Goal: Information Seeking & Learning: Learn about a topic

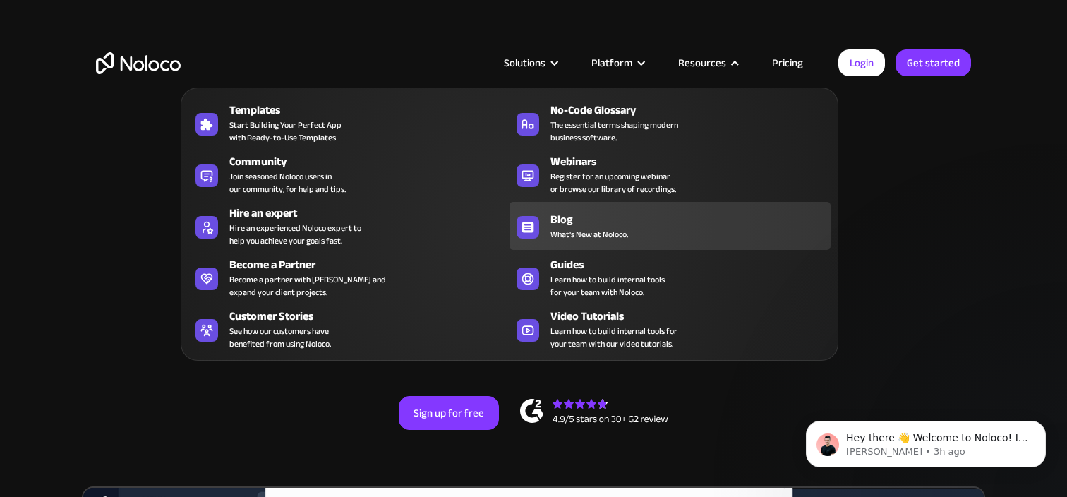
click at [607, 222] on div "Blog" at bounding box center [693, 219] width 286 height 17
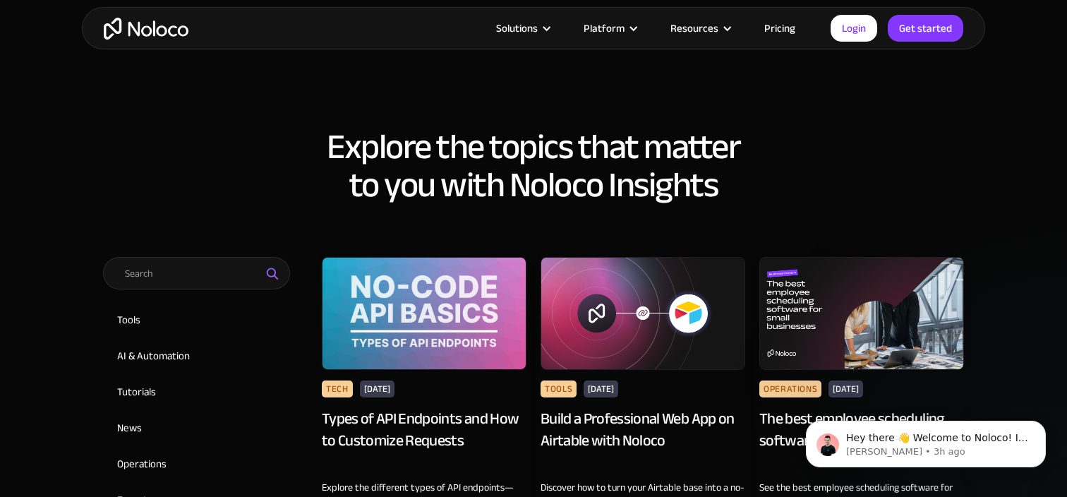
scroll to position [605, 0]
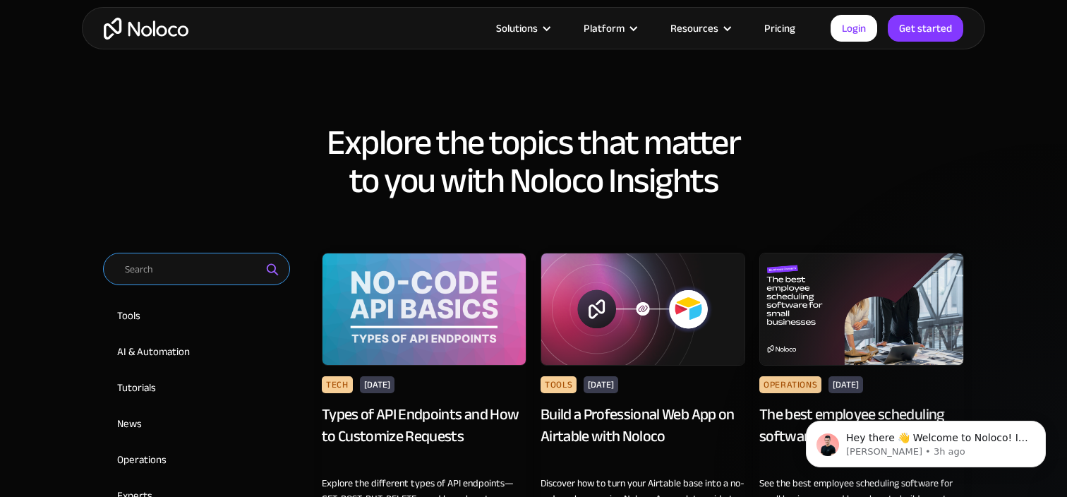
click at [185, 270] on input "Email Form 2" at bounding box center [196, 269] width 187 height 32
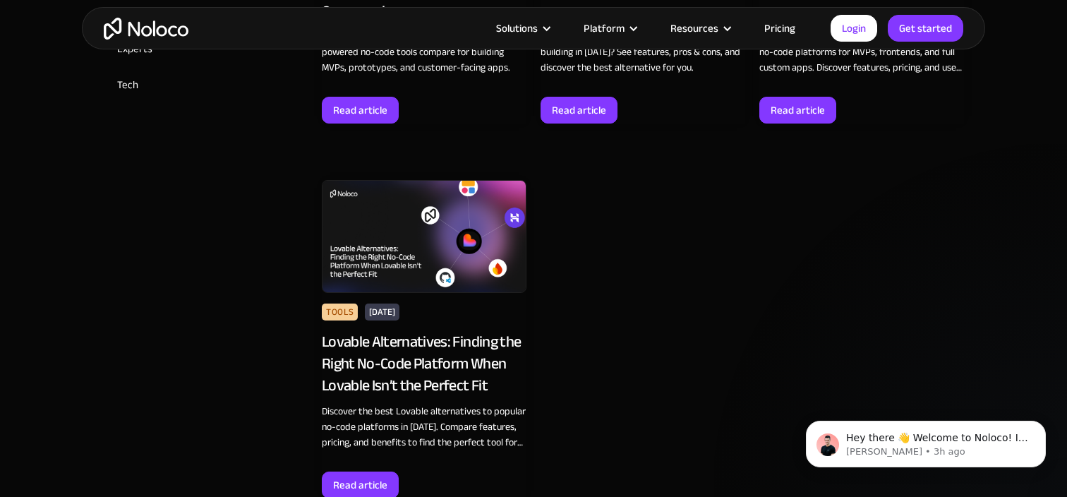
scroll to position [1058, 0]
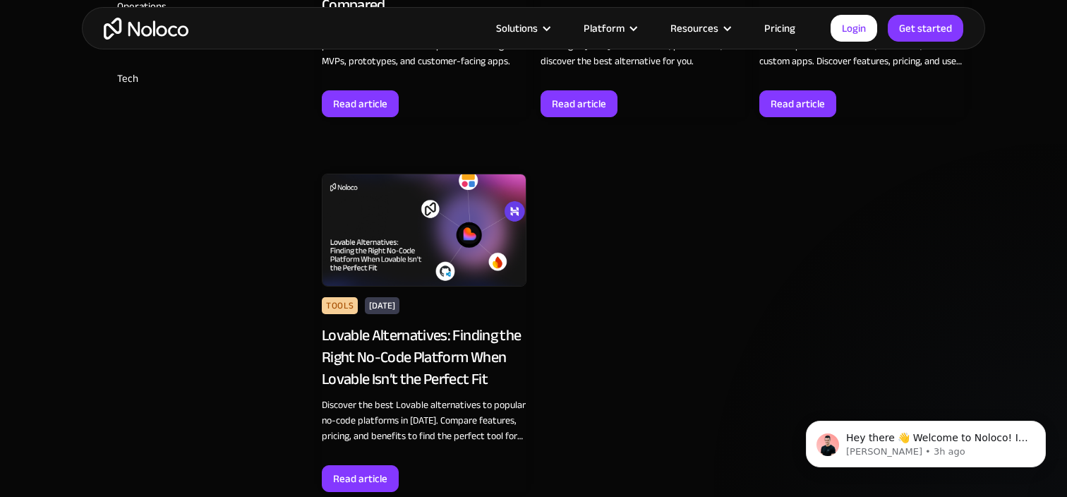
type input "lovable"
click at [438, 358] on div "Lovable Alternatives: Finding the Right No-Code Platform When Lovable Isn’t the…" at bounding box center [424, 357] width 205 height 65
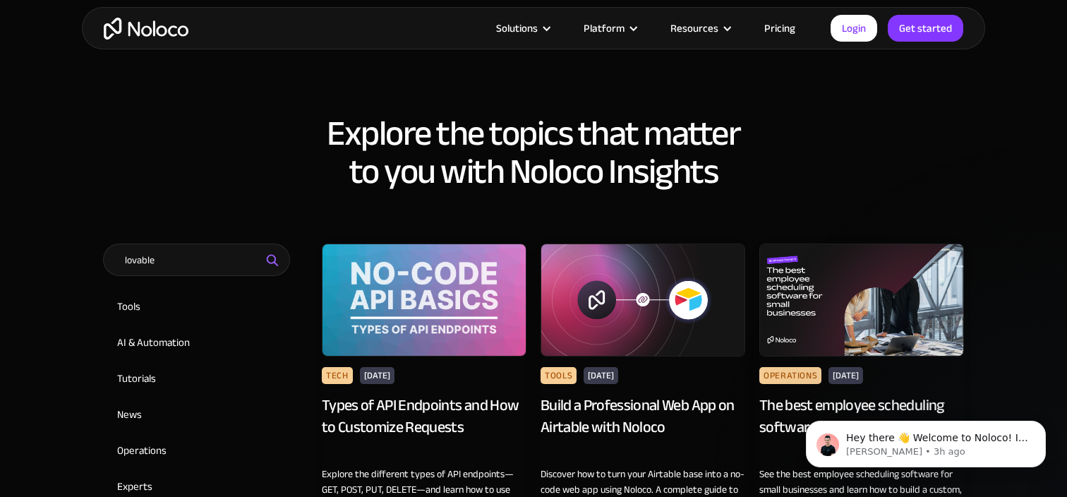
scroll to position [624, 0]
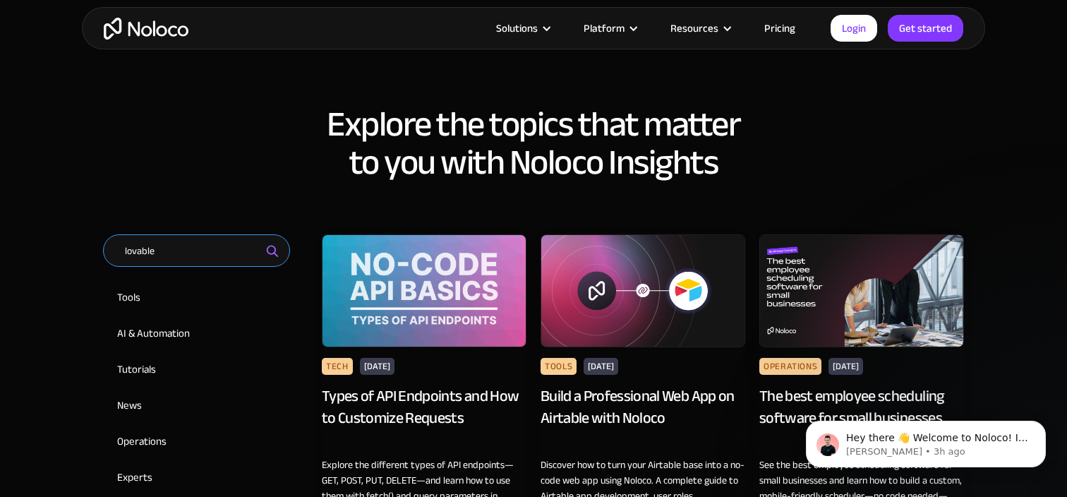
click at [196, 246] on input "lovable" at bounding box center [196, 250] width 187 height 32
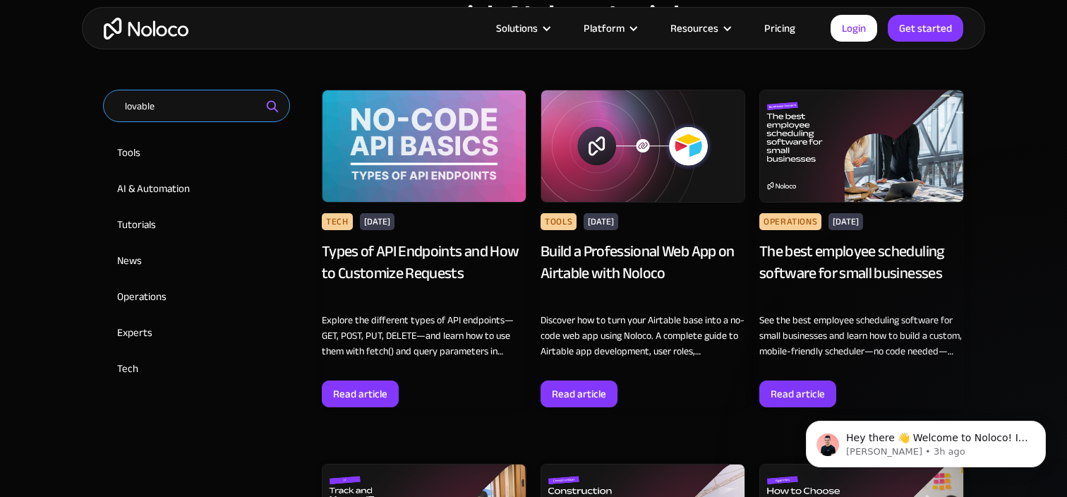
scroll to position [780, 0]
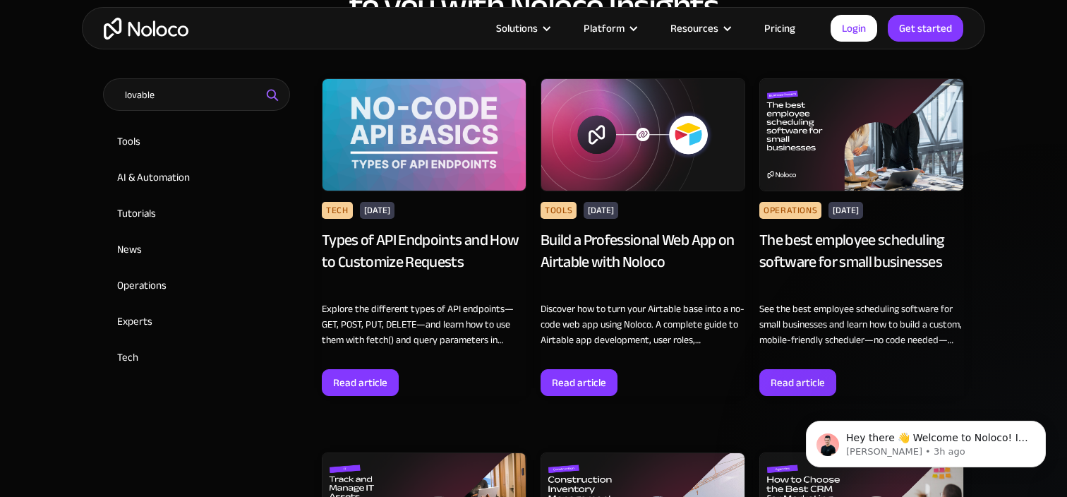
click at [847, 156] on img at bounding box center [861, 134] width 205 height 113
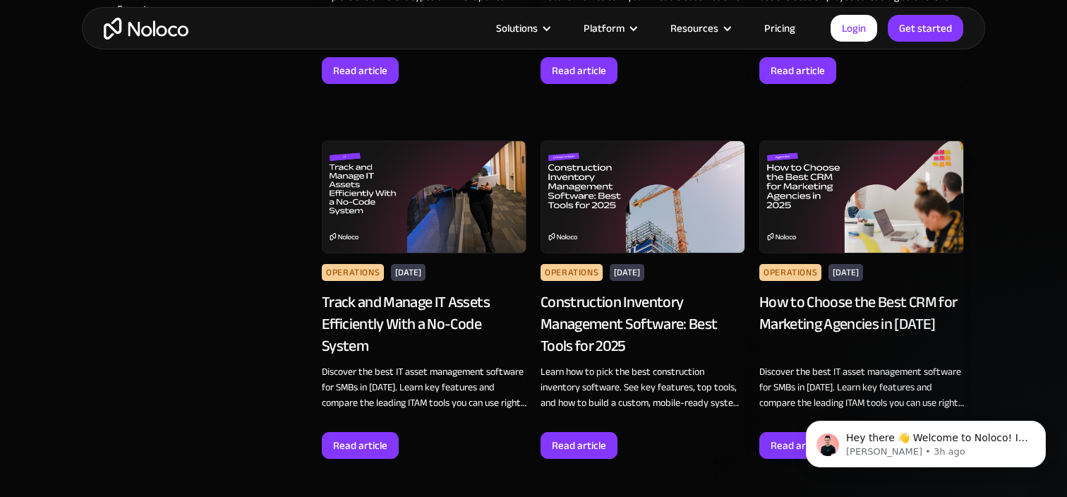
click at [406, 308] on div "Track and Manage IT Assets Efficiently With a No-Code System" at bounding box center [424, 323] width 205 height 65
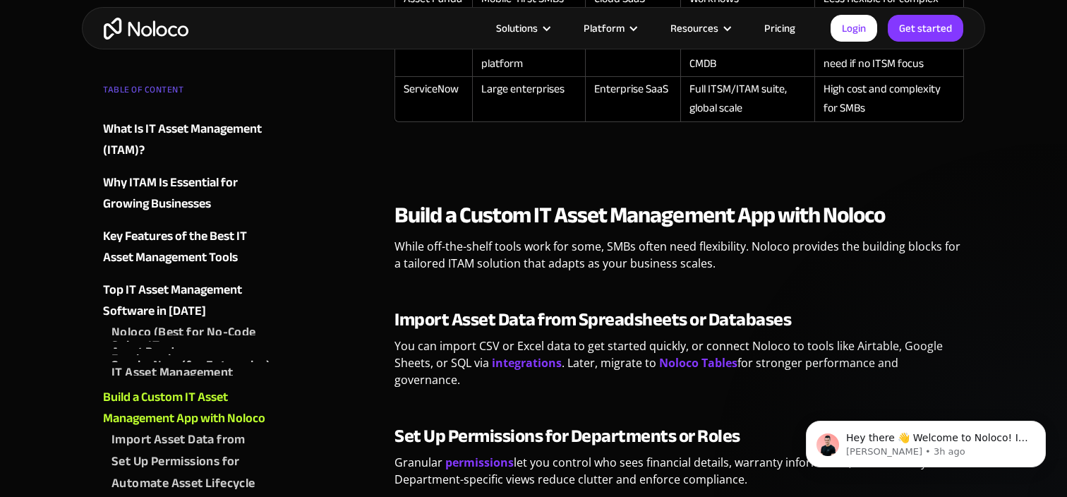
scroll to position [2997, 0]
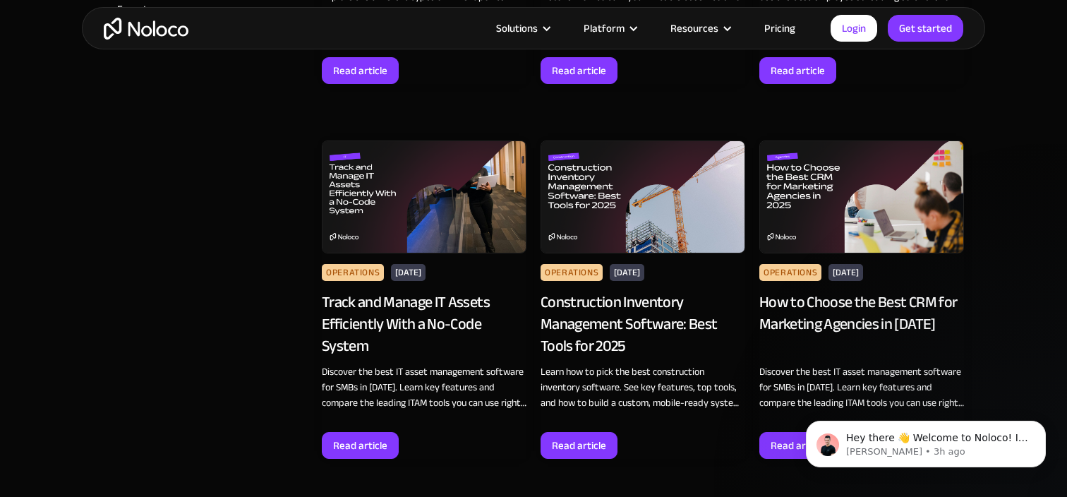
click at [626, 212] on img at bounding box center [642, 196] width 205 height 113
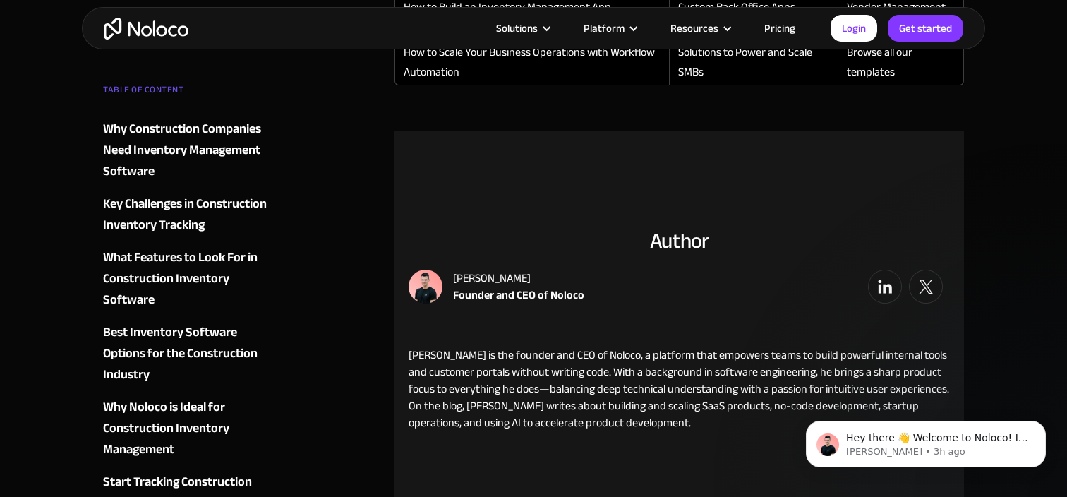
scroll to position [4907, 0]
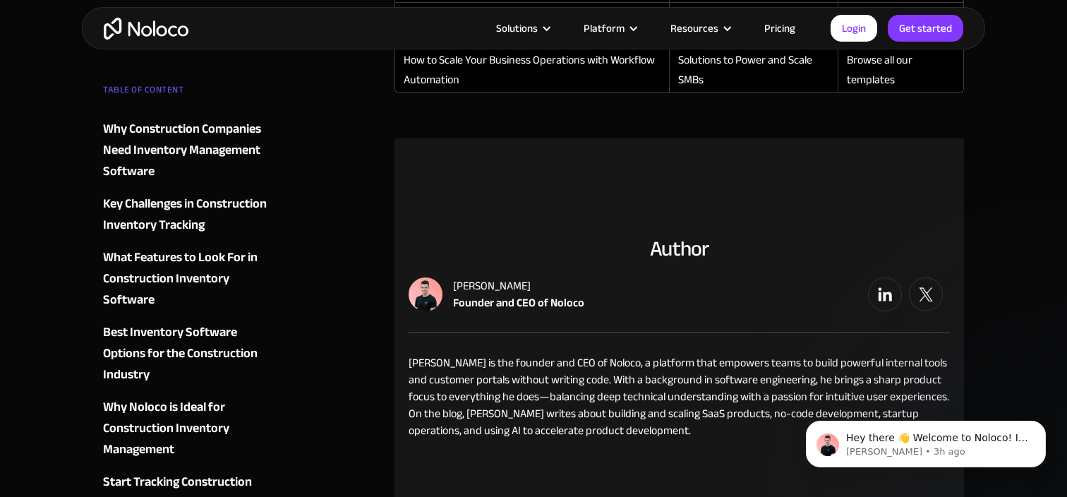
click at [489, 150] on section "Author [PERSON_NAME] Founder and CEO of [PERSON_NAME] is the founder and CEO of…" at bounding box center [678, 343] width 569 height 410
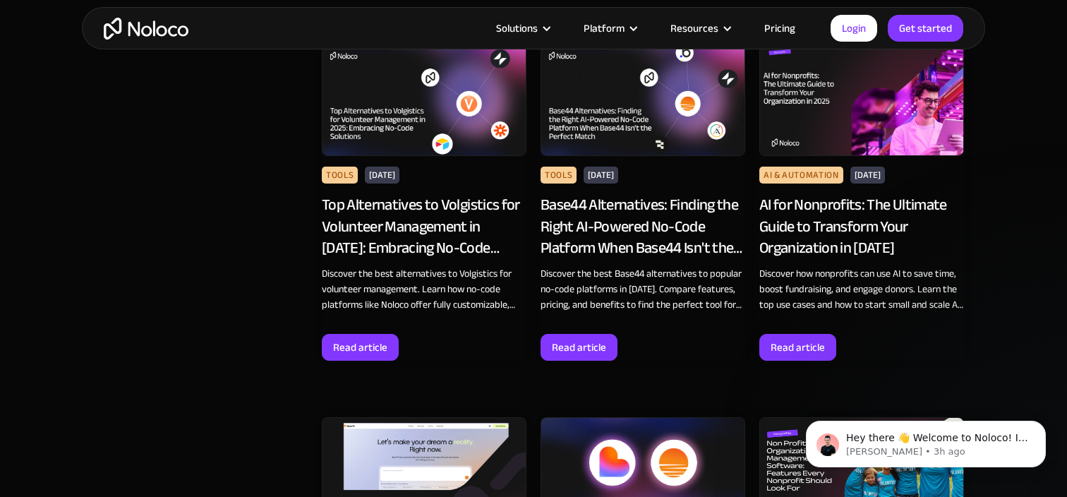
scroll to position [1565, 0]
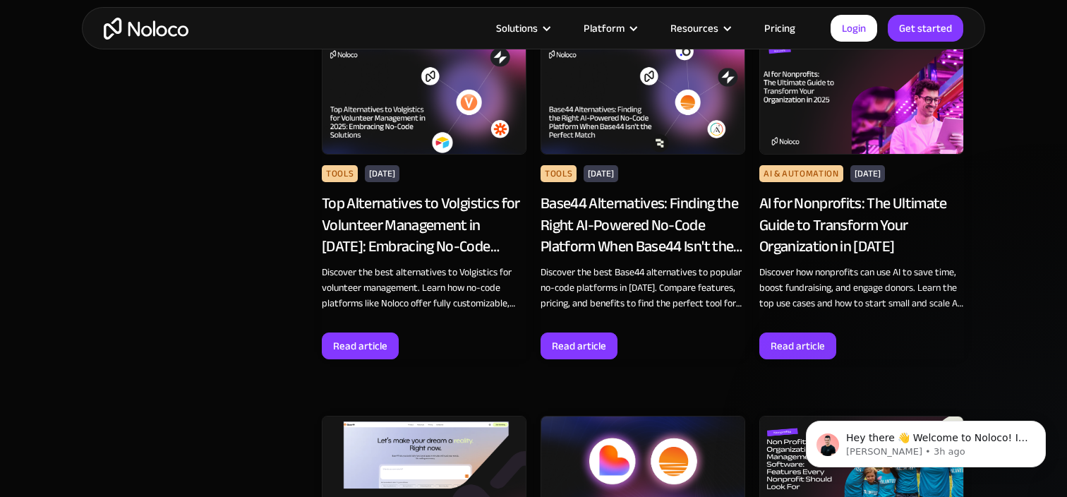
click at [866, 206] on div "AI for Nonprofits: The Ultimate Guide to Transform Your Organization in [DATE]" at bounding box center [861, 225] width 205 height 65
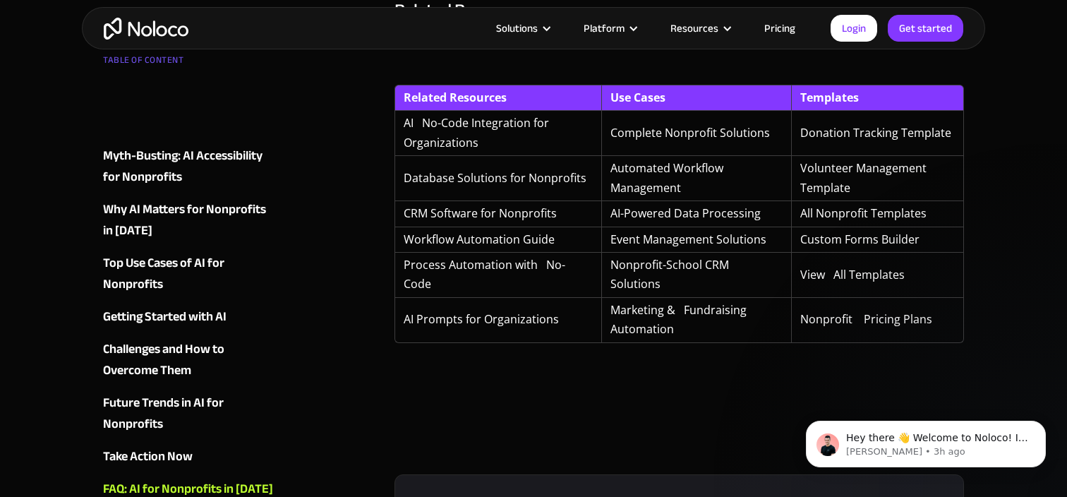
scroll to position [5501, 0]
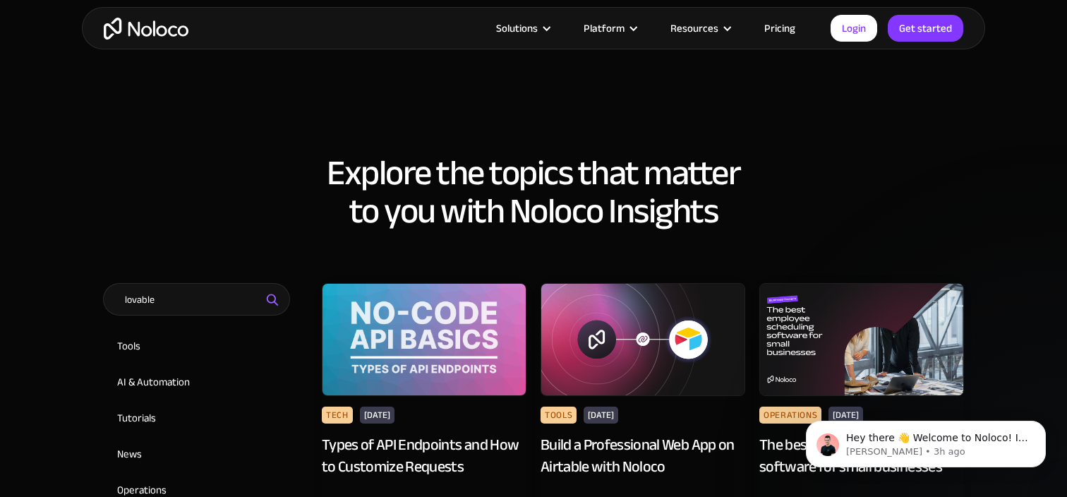
scroll to position [613, 0]
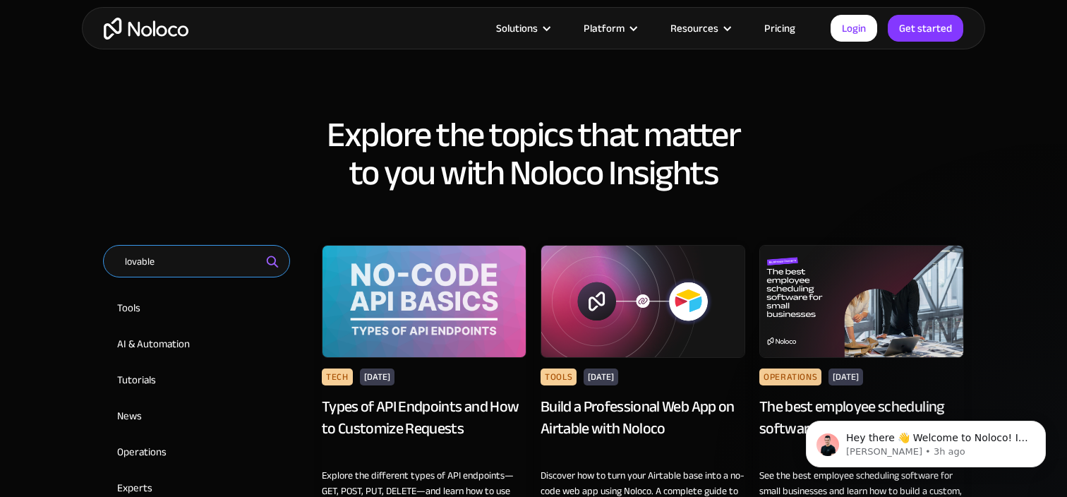
click at [184, 271] on input "lovable" at bounding box center [196, 261] width 187 height 32
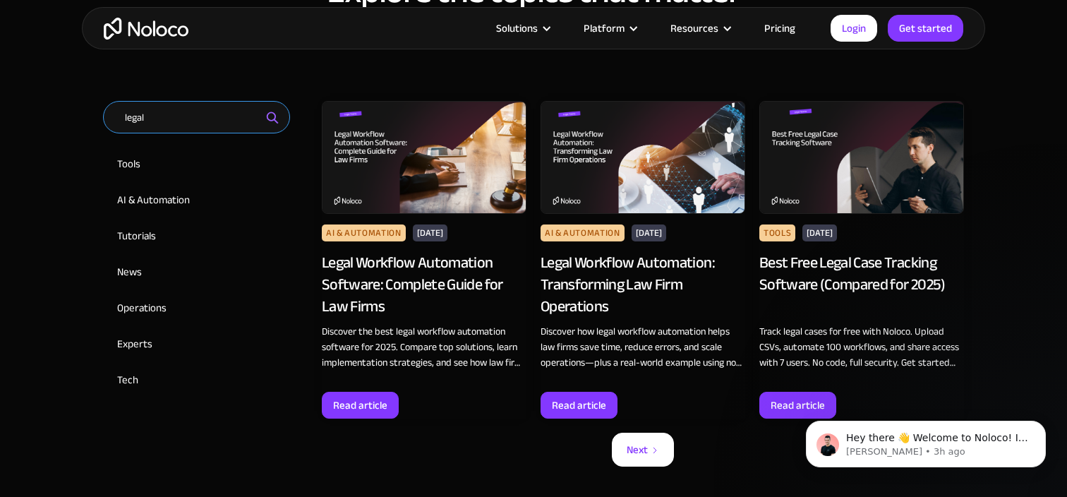
scroll to position [759, 0]
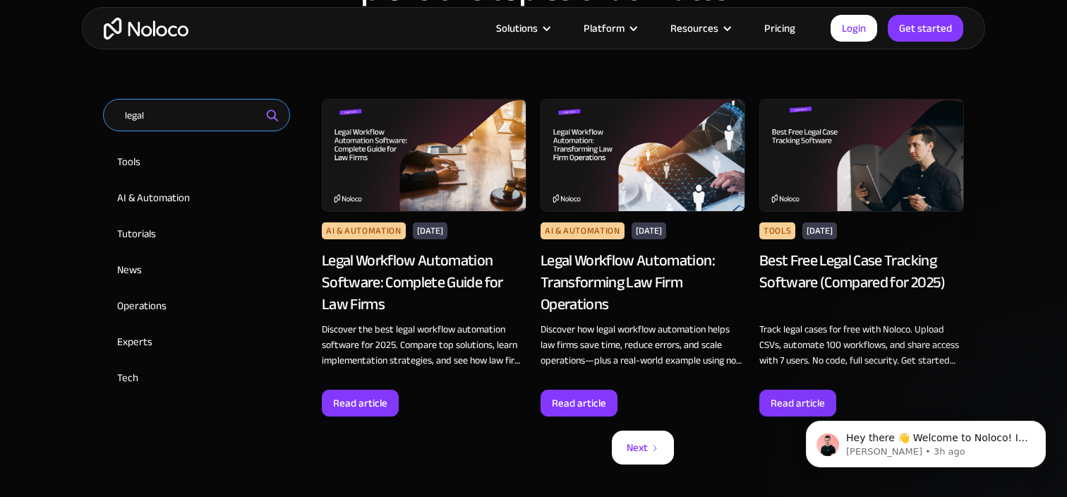
type input "legal"
click at [835, 180] on img at bounding box center [861, 155] width 205 height 113
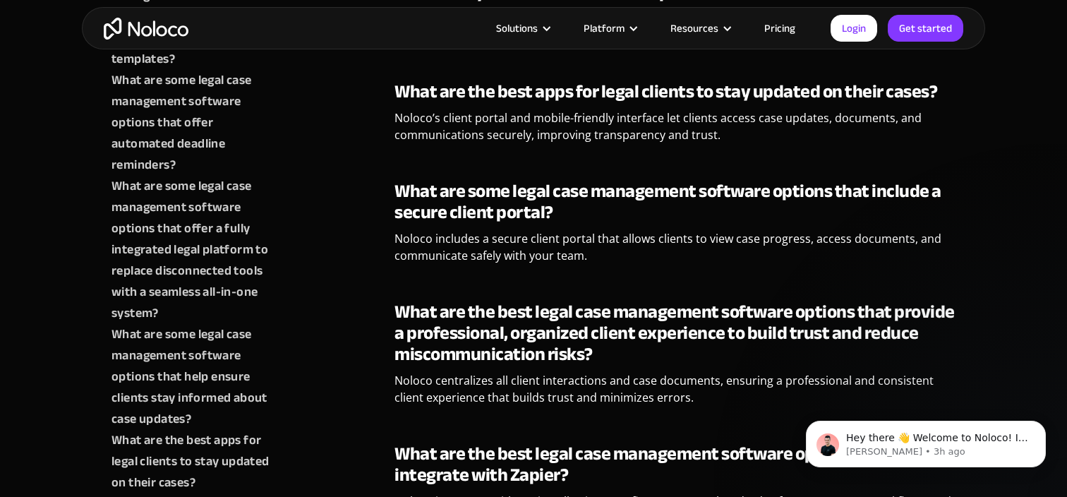
scroll to position [10696, 0]
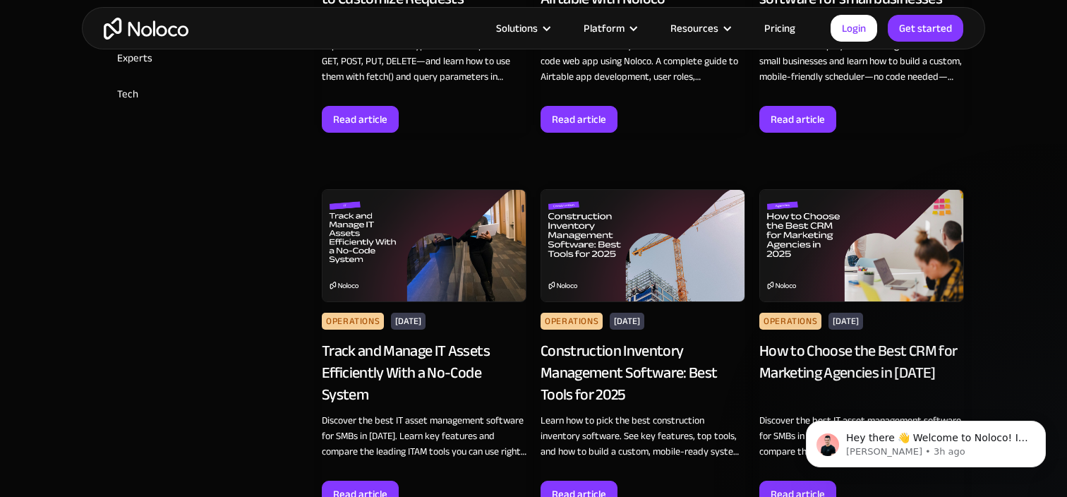
scroll to position [1048, 0]
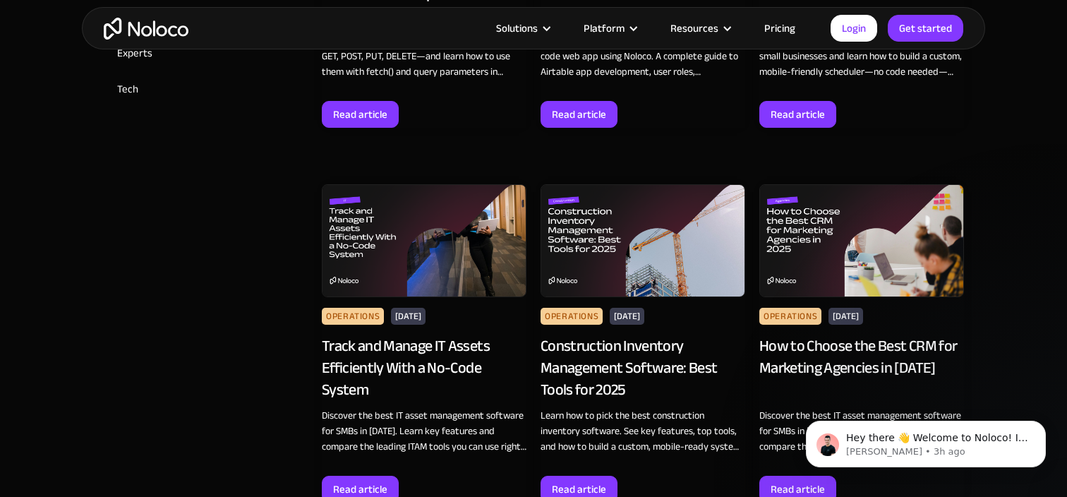
click at [848, 260] on img at bounding box center [861, 240] width 205 height 113
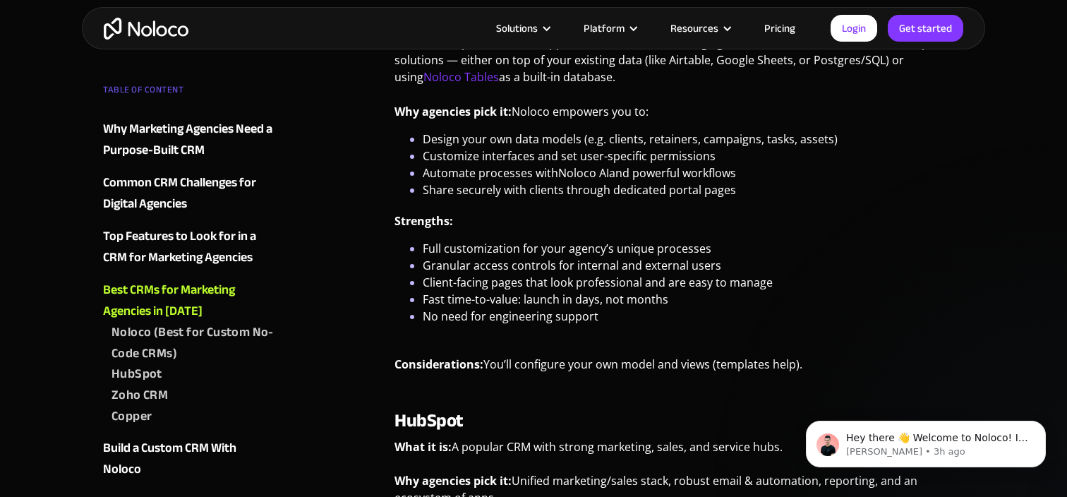
scroll to position [1735, 0]
